Goal: Find contact information: Find contact information

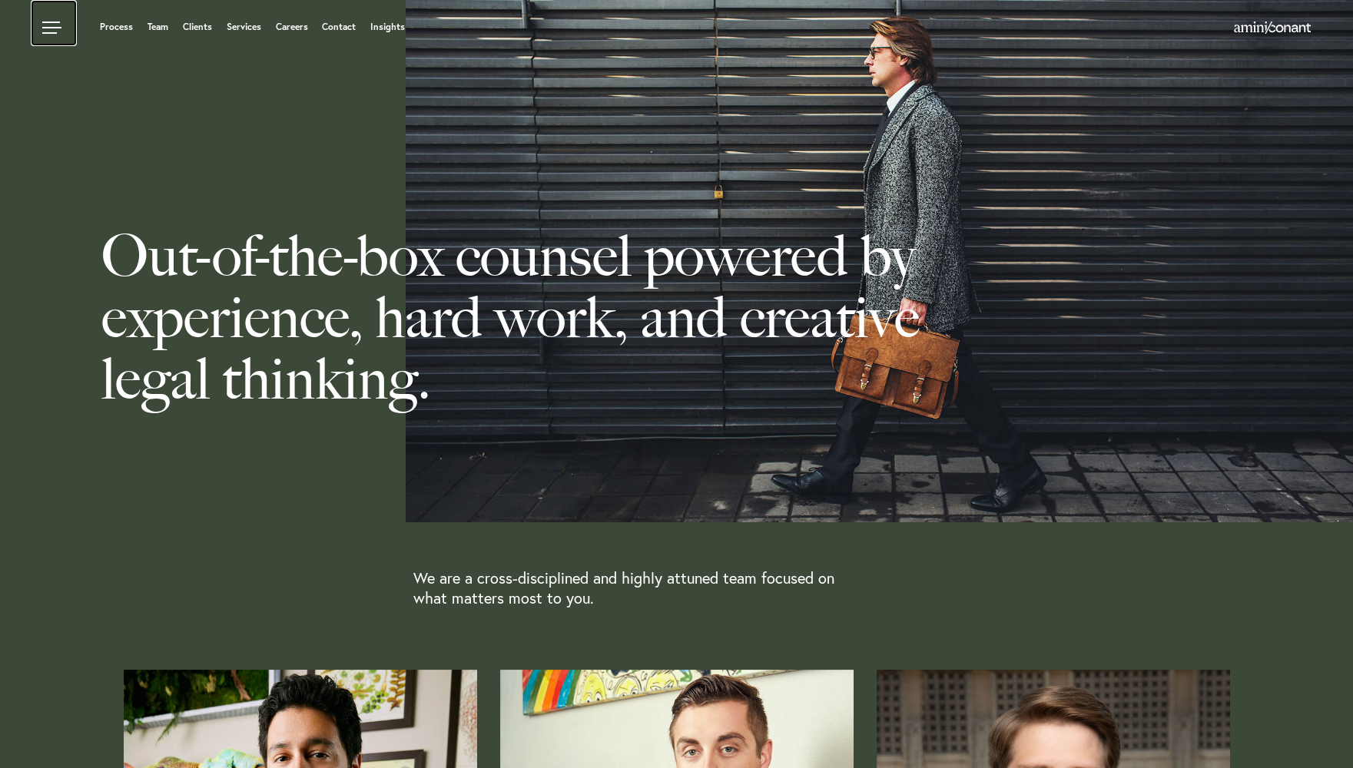
click at [52, 25] on link at bounding box center [54, 23] width 46 height 46
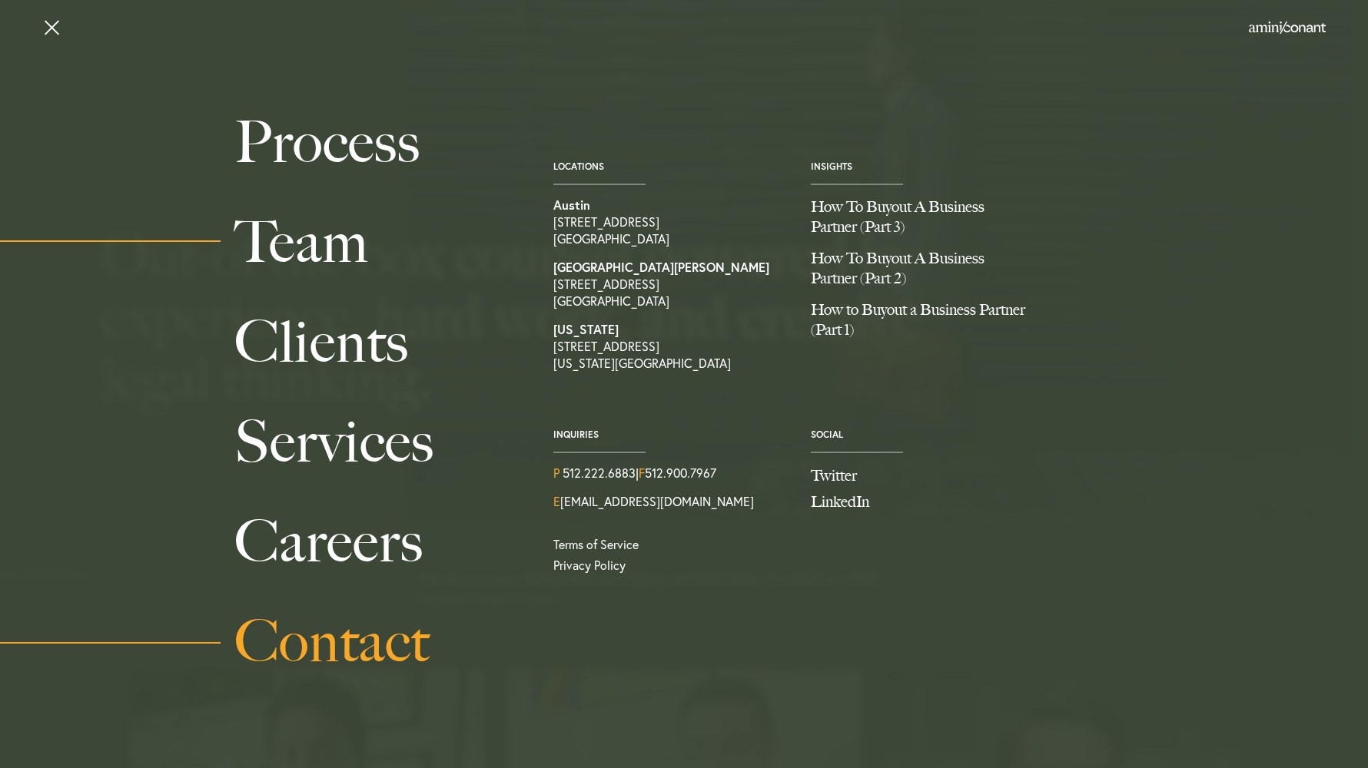
click at [401, 643] on link "Contact" at bounding box center [376, 642] width 284 height 100
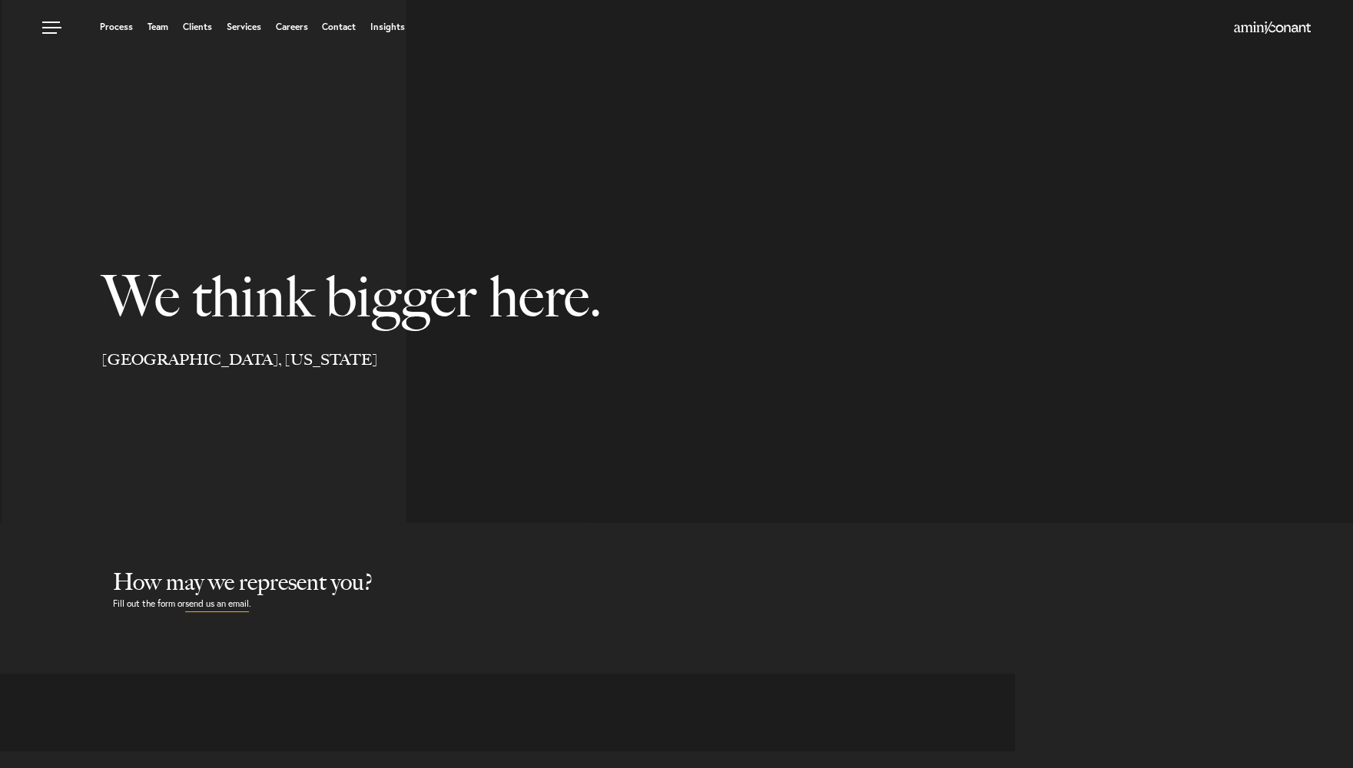
select select "Austin"
select select "Business and Civil Litigation"
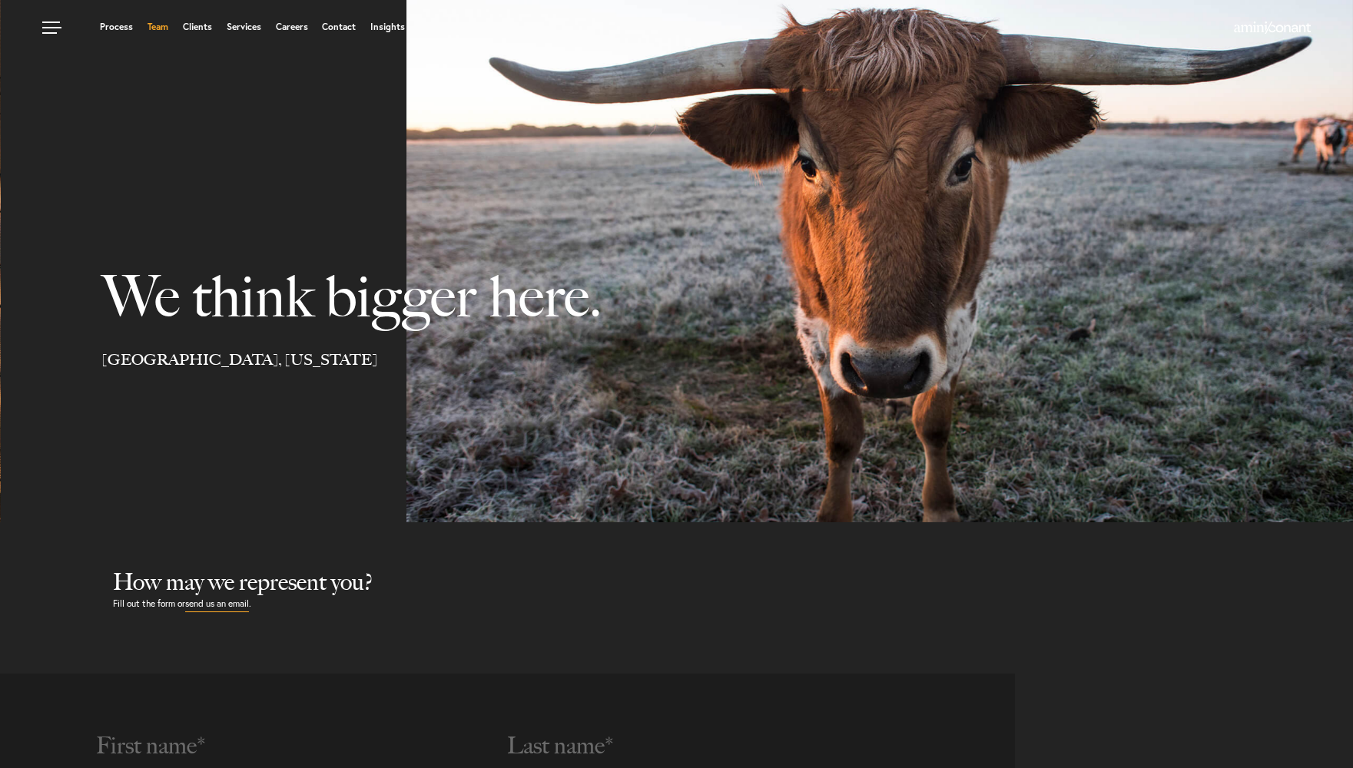
click at [157, 26] on link "Team" at bounding box center [158, 26] width 21 height 9
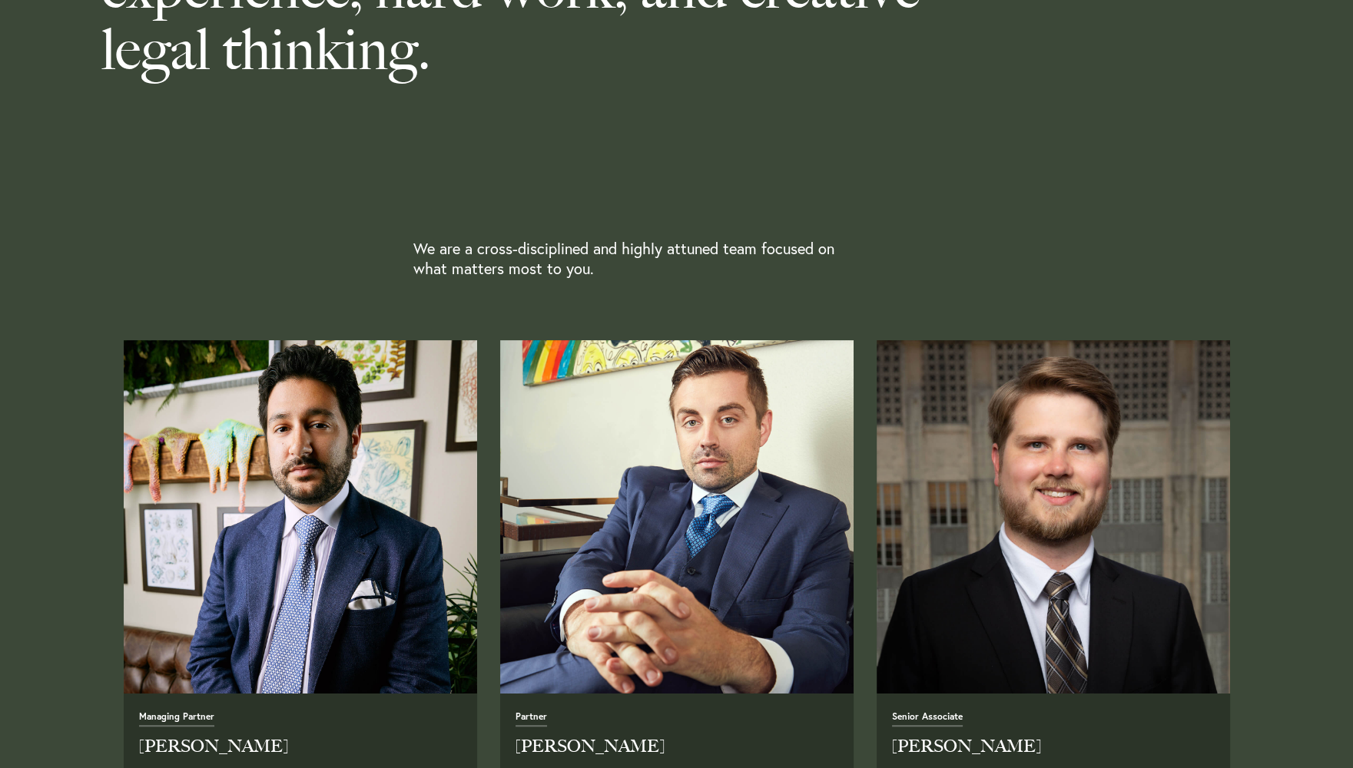
scroll to position [512, 0]
